Goal: Transaction & Acquisition: Obtain resource

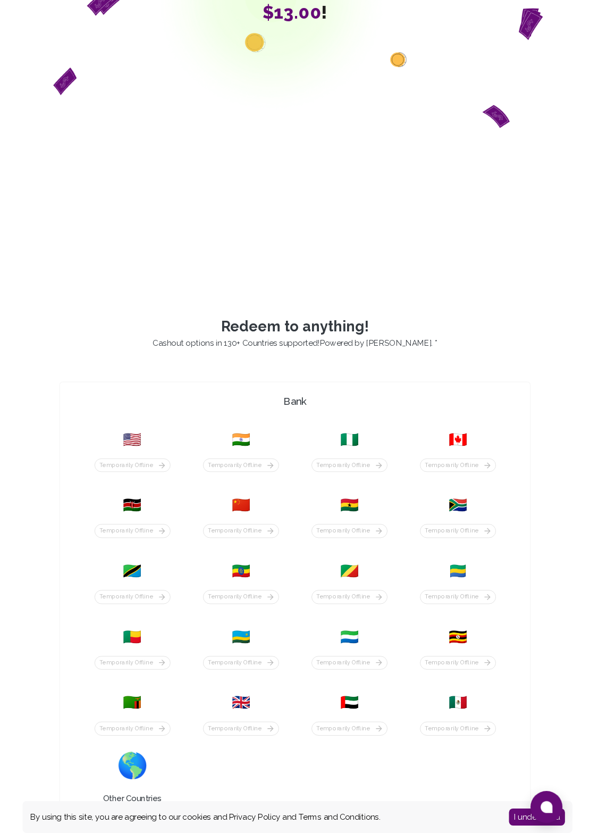
scroll to position [311, 0]
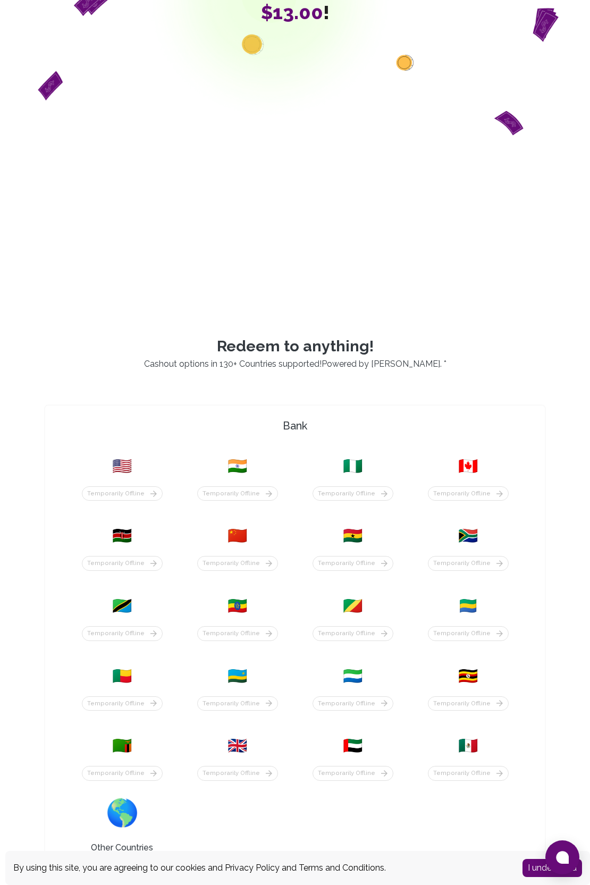
click at [362, 476] on span "🇳🇬" at bounding box center [353, 466] width 20 height 19
click at [347, 476] on span "🇳🇬" at bounding box center [353, 466] width 20 height 19
click at [351, 501] on div "Temporarily offline" at bounding box center [353, 494] width 81 height 15
click at [359, 476] on span "🇳🇬" at bounding box center [353, 466] width 20 height 19
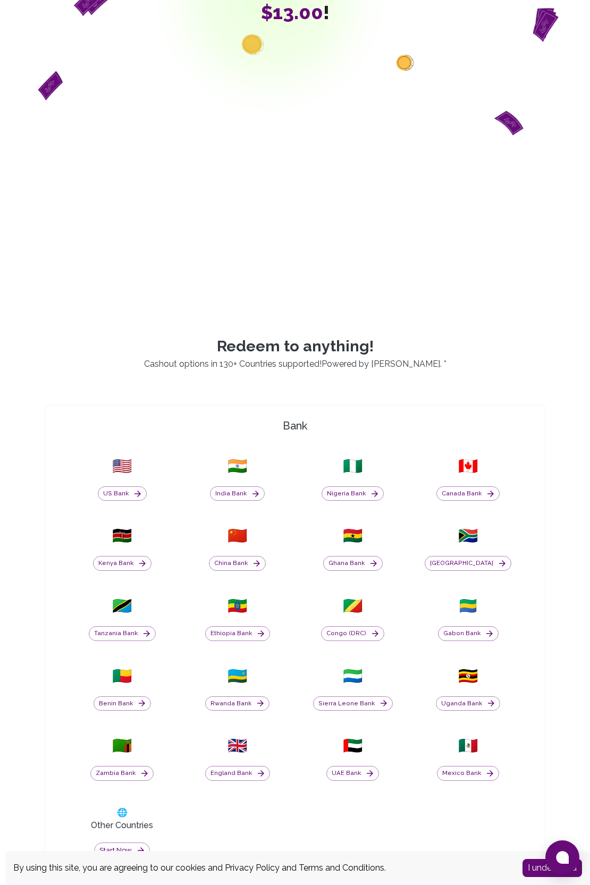
click at [370, 499] on icon "button" at bounding box center [375, 494] width 10 height 10
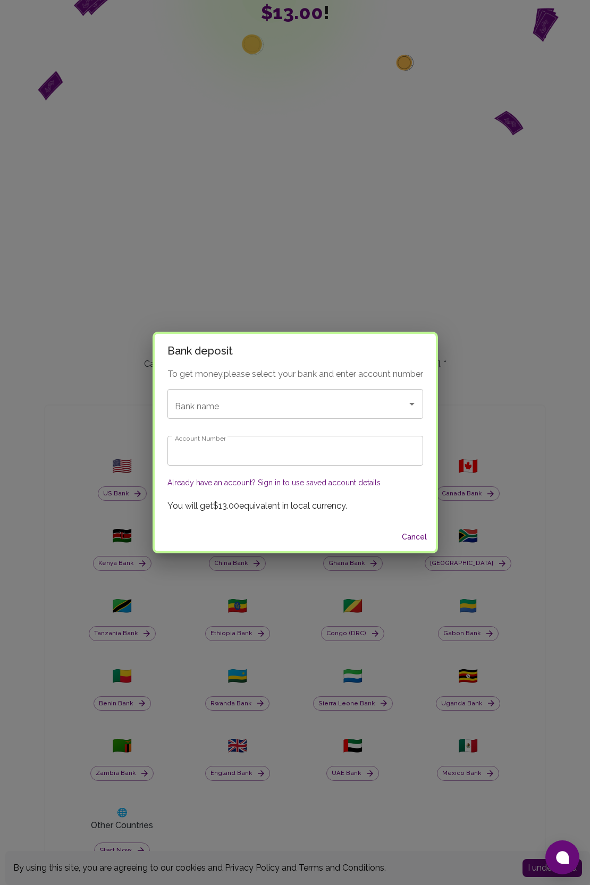
click at [355, 403] on input "Bank name" at bounding box center [280, 404] width 216 height 20
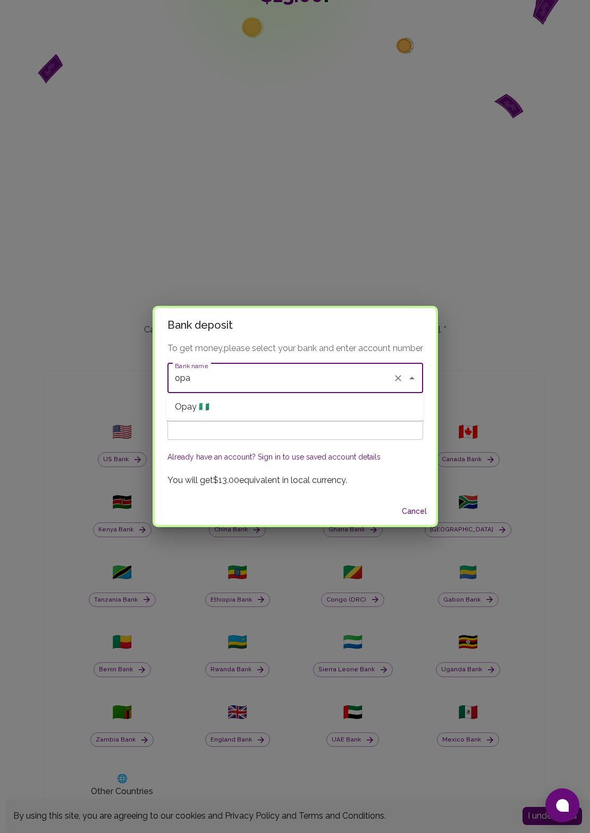
click at [291, 415] on li "Opay 🇳🇬" at bounding box center [294, 406] width 257 height 19
type input "Opay"
click at [297, 428] on input "Account Number" at bounding box center [295, 425] width 256 height 30
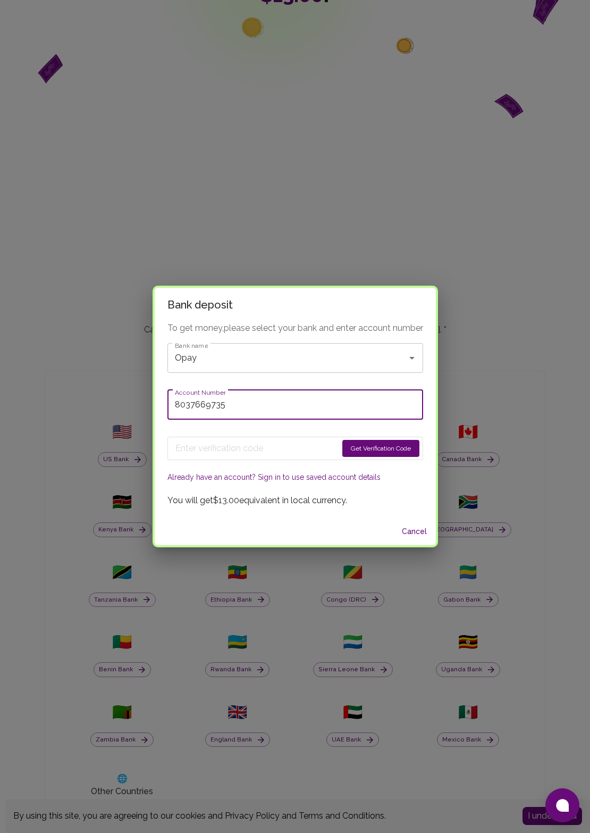
type input "8037669735"
click at [377, 451] on button "Get Verification Code" at bounding box center [380, 448] width 77 height 17
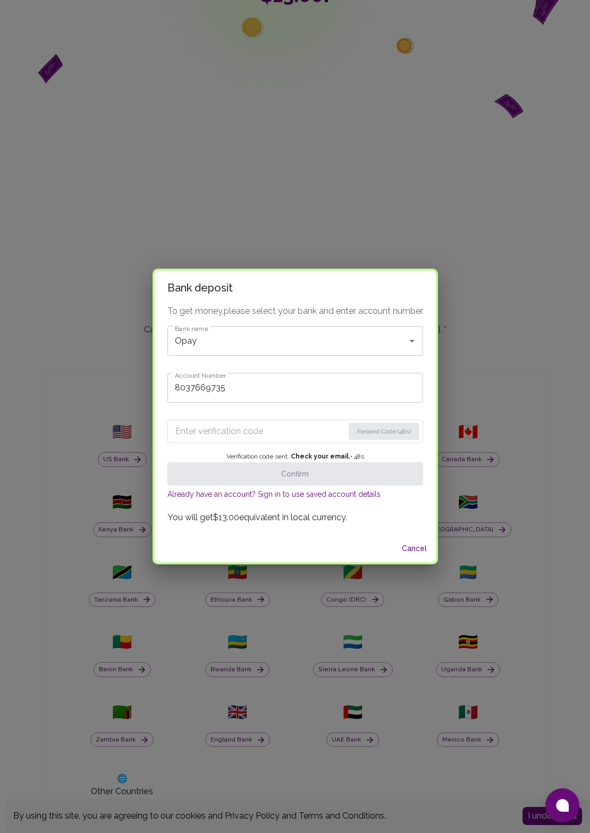
click at [227, 435] on input "Enter verification code" at bounding box center [259, 431] width 169 height 17
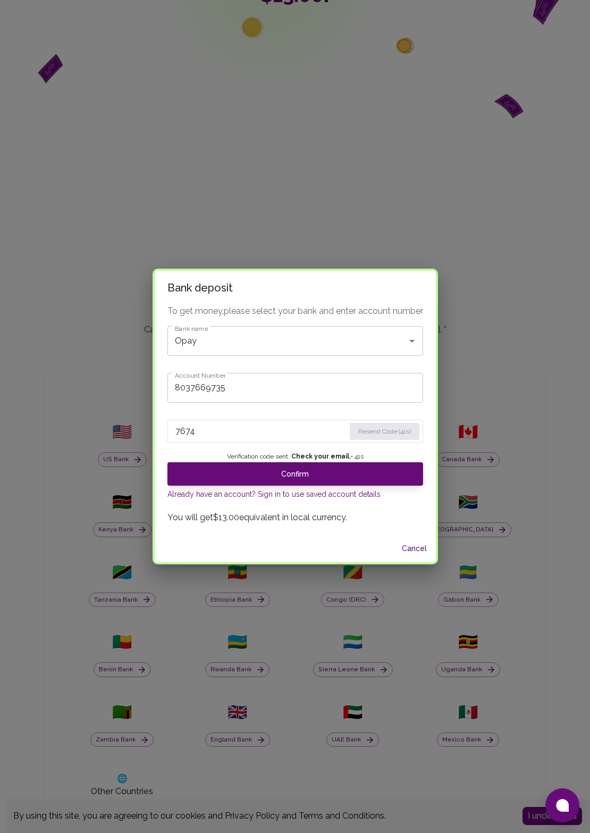
type input "7674"
click at [384, 473] on button "Confirm" at bounding box center [295, 473] width 256 height 23
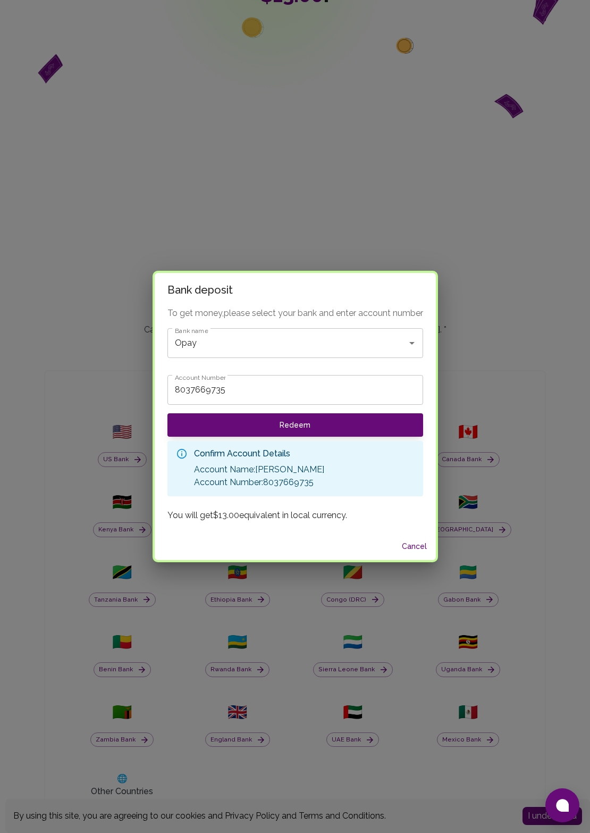
click at [366, 430] on button "Redeem" at bounding box center [295, 424] width 256 height 23
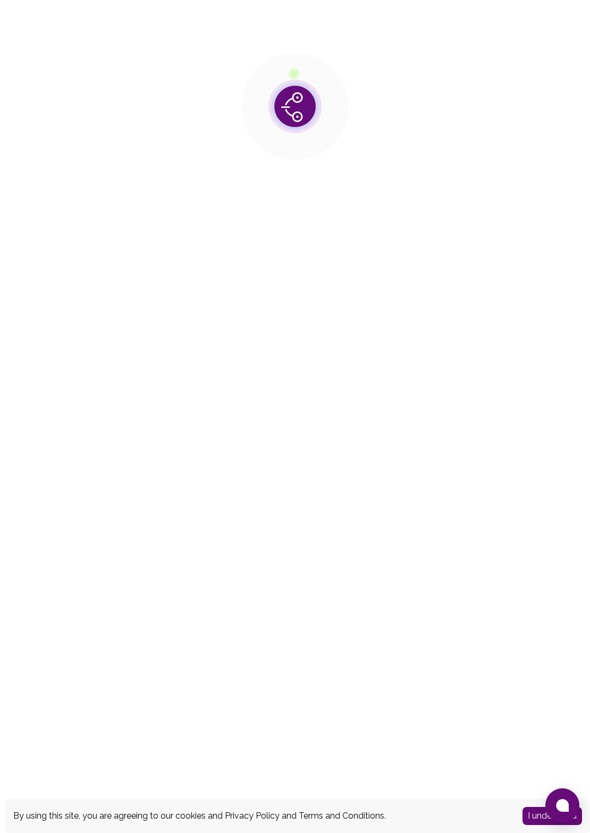
scroll to position [29, 0]
